Goal: Check status: Verify the current state of an ongoing process or item

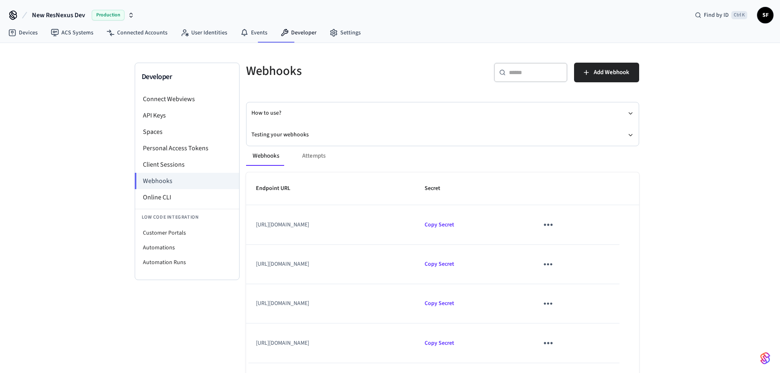
click at [554, 219] on icon "sticky table" at bounding box center [547, 224] width 13 height 13
click at [680, 282] on div at bounding box center [393, 186] width 786 height 373
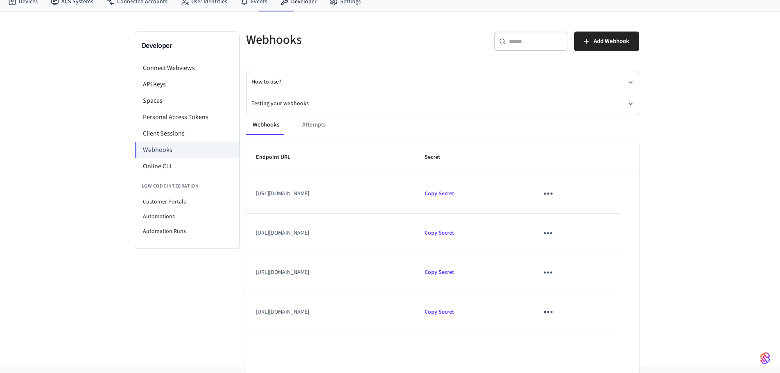
scroll to position [55, 0]
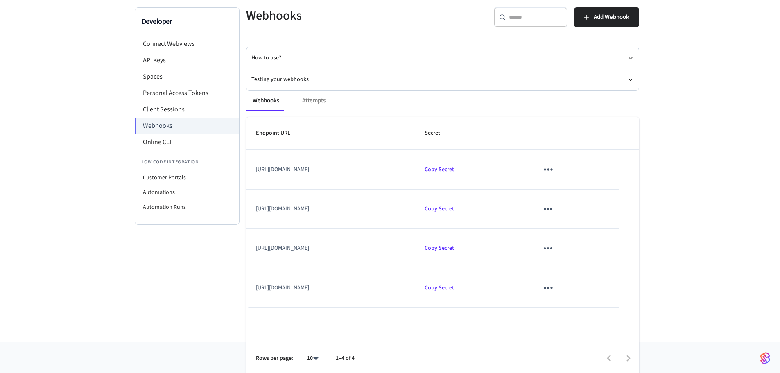
drag, startPoint x: 297, startPoint y: 86, endPoint x: 297, endPoint y: 91, distance: 5.7
click at [297, 91] on div "Webhooks Attempts" at bounding box center [442, 101] width 393 height 20
click at [297, 92] on div "Webhooks Attempts" at bounding box center [442, 101] width 393 height 20
click at [300, 94] on div "Webhooks Attempts" at bounding box center [442, 101] width 393 height 20
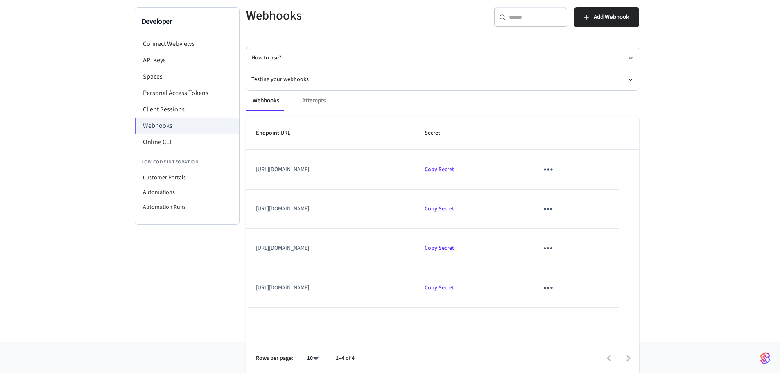
click at [300, 94] on div "Webhooks Attempts" at bounding box center [442, 101] width 393 height 20
click at [331, 73] on button "Testing your webhooks" at bounding box center [442, 80] width 382 height 22
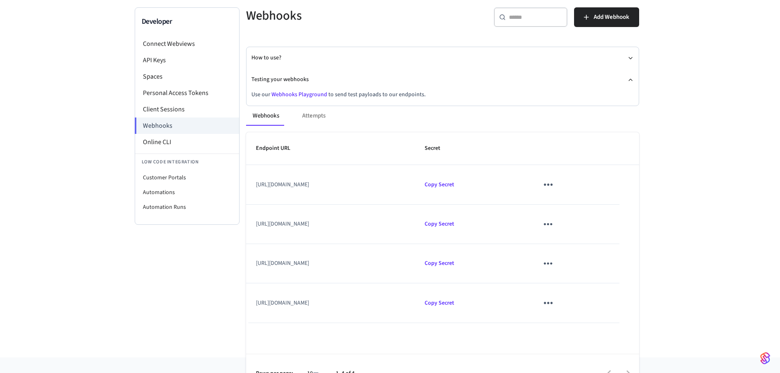
click at [307, 106] on div "Webhooks Attempts" at bounding box center [442, 116] width 393 height 20
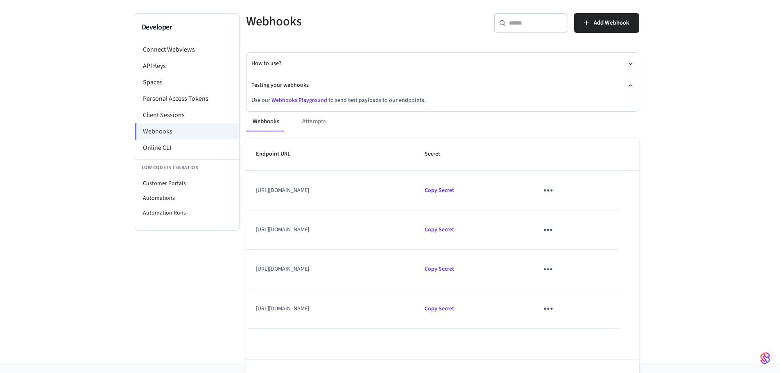
scroll to position [69, 0]
